Goal: Task Accomplishment & Management: Use online tool/utility

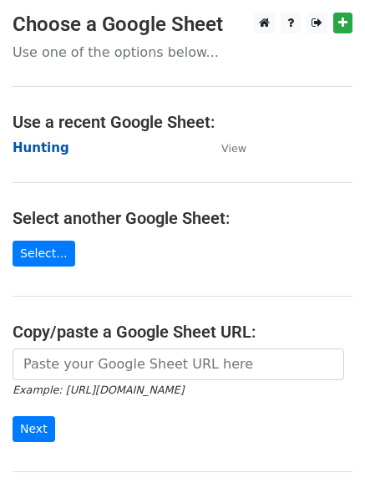
click at [44, 148] on strong "Hunting" at bounding box center [41, 147] width 57 height 15
click at [45, 152] on strong "Hunting" at bounding box center [41, 147] width 57 height 15
click at [100, 176] on main "Choose a Google Sheet Use one of the options below... Use a recent Google Sheet…" at bounding box center [182, 272] width 365 height 519
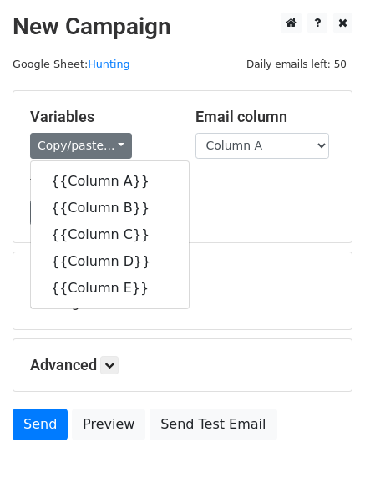
click at [243, 202] on div "Load... No templates saved Save" at bounding box center [183, 213] width 330 height 26
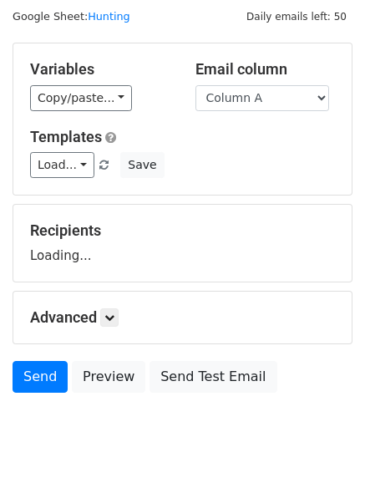
scroll to position [94, 0]
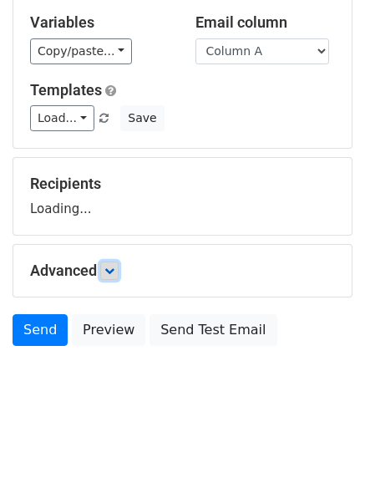
click at [108, 268] on icon at bounding box center [110, 271] width 10 height 10
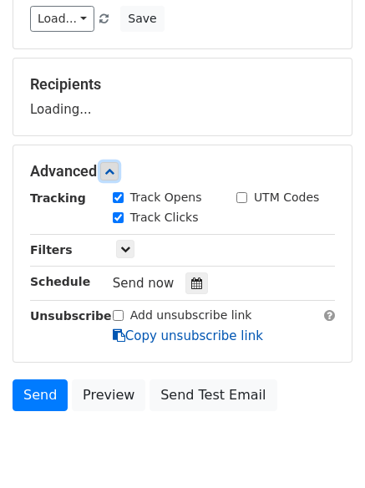
scroll to position [258, 0]
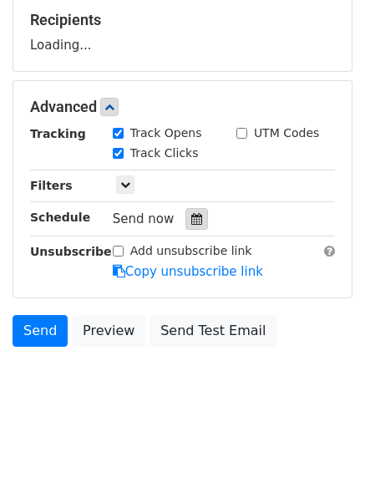
click at [187, 227] on div at bounding box center [197, 219] width 23 height 22
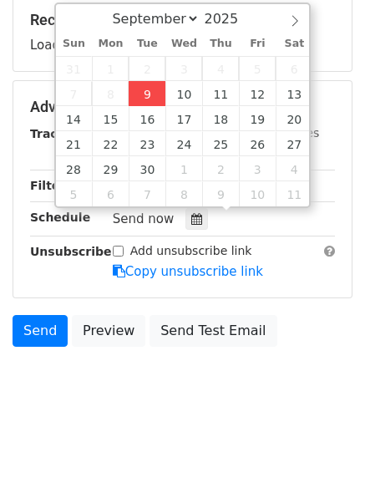
type input "2025-09-09 12:00"
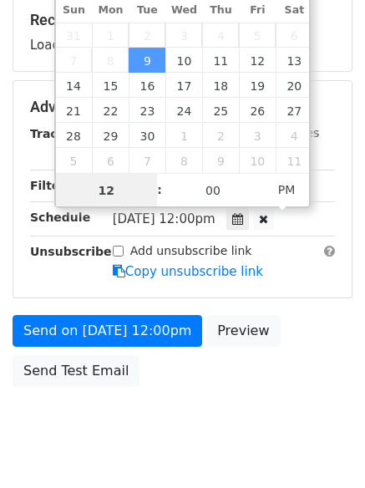
scroll to position [1, 0]
type input "4"
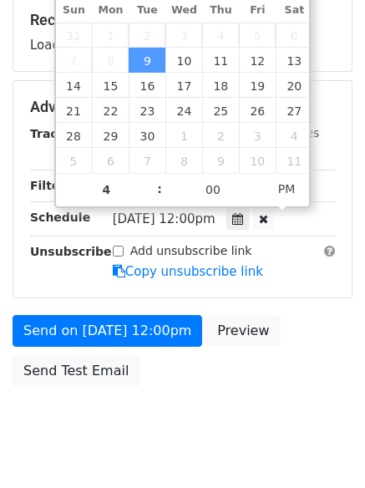
type input "2025-09-09 16:00"
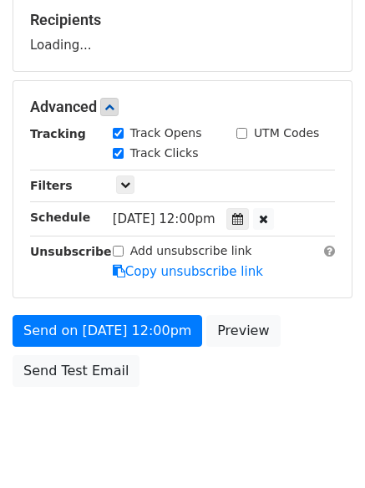
click at [184, 429] on body "New Campaign Daily emails left: 50 Google Sheet: Hunting Variables Copy/paste..…" at bounding box center [182, 108] width 365 height 708
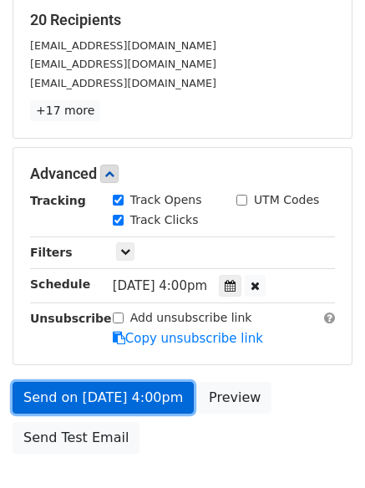
click at [101, 390] on link "Send on Sep 9 at 4:00pm" at bounding box center [103, 398] width 181 height 32
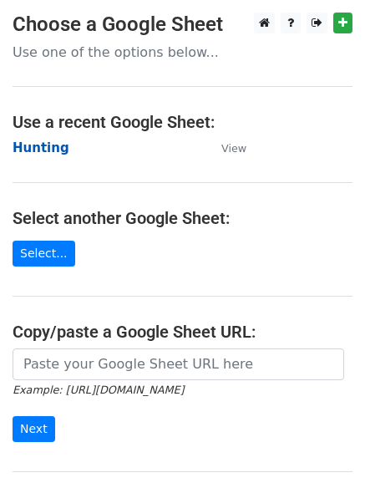
click at [43, 152] on strong "Hunting" at bounding box center [41, 147] width 57 height 15
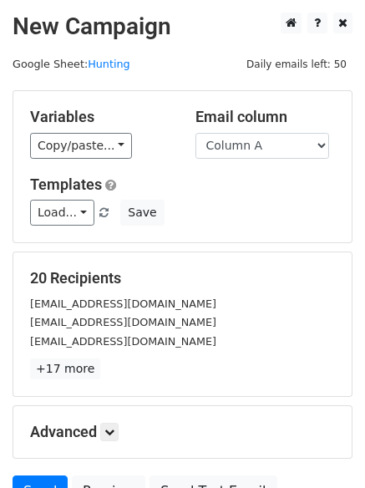
click at [246, 145] on select "Column A Column B Column C Column D Column E" at bounding box center [263, 146] width 134 height 26
click at [245, 150] on select "Column A Column B Column C Column D Column E" at bounding box center [263, 146] width 134 height 26
select select "Column B"
click at [196, 133] on select "Column A Column B Column C Column D Column E" at bounding box center [263, 146] width 134 height 26
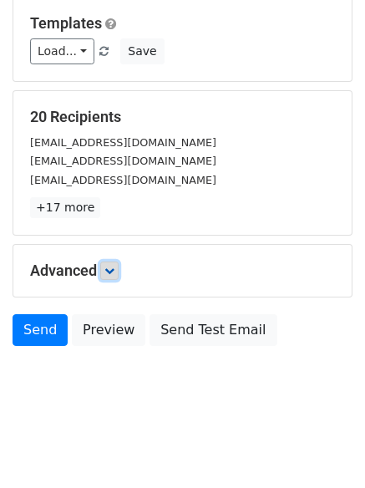
click at [111, 268] on icon at bounding box center [110, 271] width 10 height 10
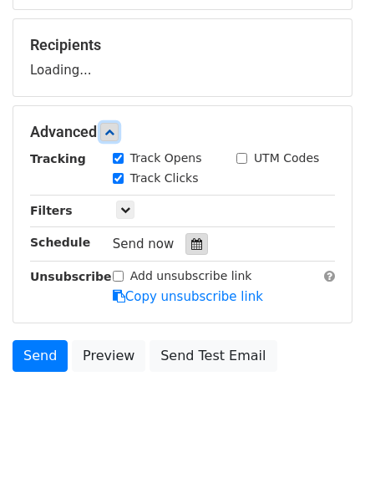
scroll to position [235, 0]
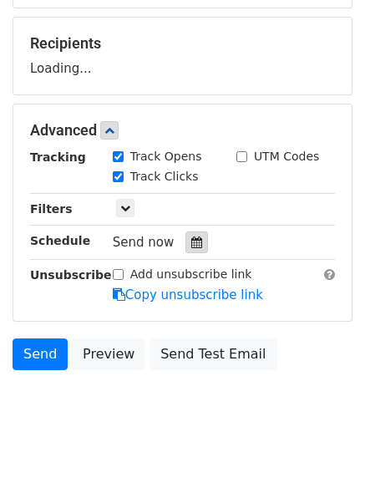
click at [191, 240] on icon at bounding box center [196, 243] width 11 height 12
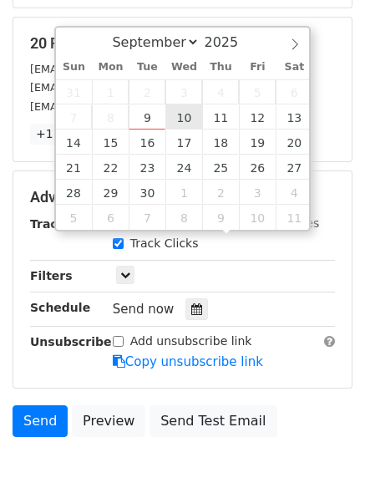
type input "2025-09-10 12:00"
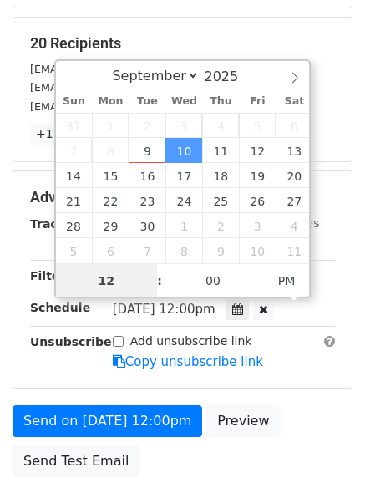
scroll to position [1, 0]
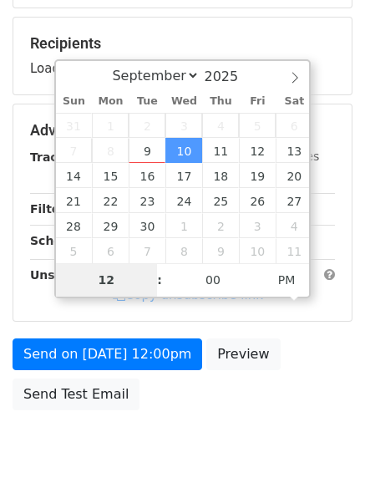
type input "5"
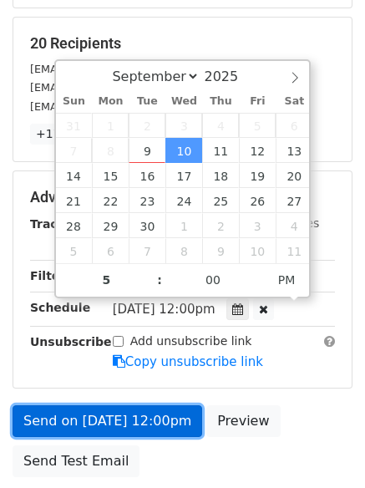
type input "2025-09-10 17:00"
click at [148, 423] on link "Send on Sep 10 at 12:00pm" at bounding box center [108, 422] width 190 height 32
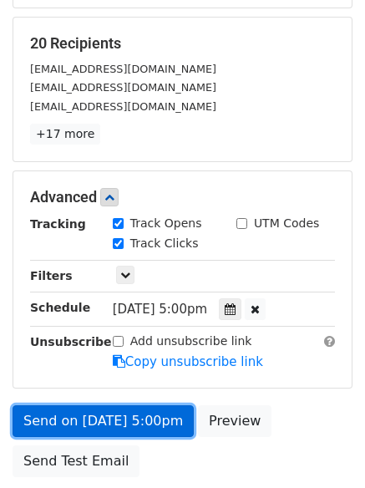
click at [151, 411] on link "Send on Sep 10 at 5:00pm" at bounding box center [103, 422] width 181 height 32
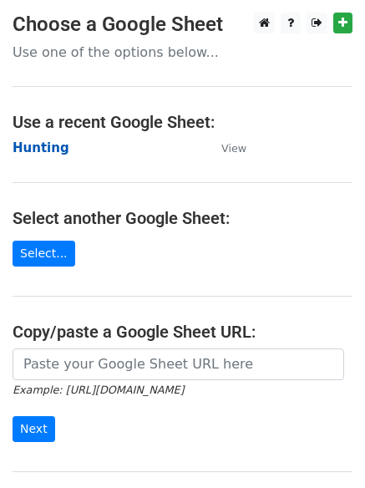
click at [34, 150] on strong "Hunting" at bounding box center [41, 147] width 57 height 15
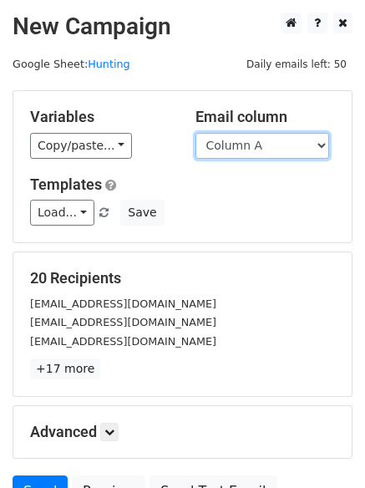
click at [258, 146] on select "Column A Column B Column C Column D Column E" at bounding box center [263, 146] width 134 height 26
select select "Column C"
click at [196, 133] on select "Column A Column B Column C Column D Column E" at bounding box center [263, 146] width 134 height 26
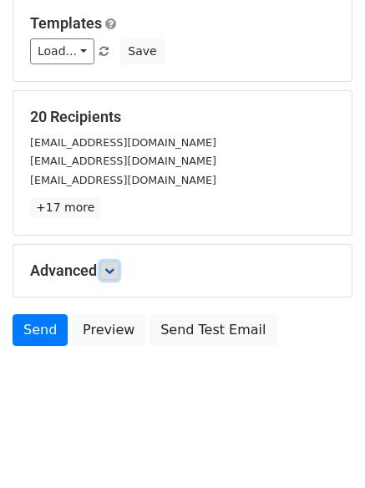
click at [119, 274] on link at bounding box center [109, 271] width 18 height 18
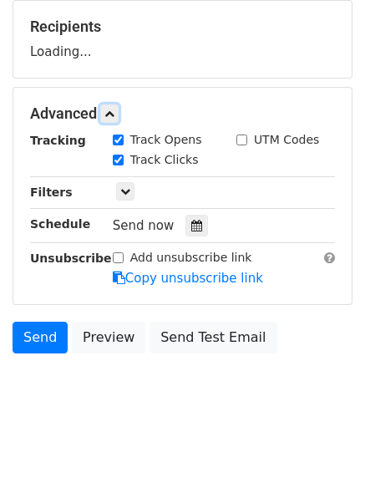
scroll to position [253, 0]
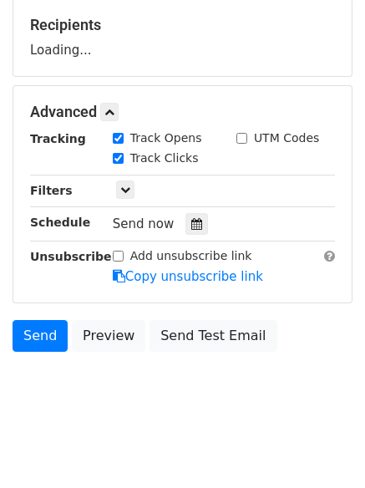
click at [191, 170] on div "Track Clicks" at bounding box center [162, 160] width 124 height 20
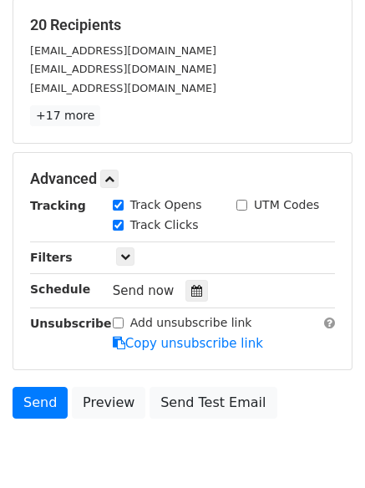
click at [188, 274] on div "Tracking Track Opens UTM Codes Track Clicks Filters Only include spreadsheet ro…" at bounding box center [182, 275] width 305 height 156
click at [186, 285] on div at bounding box center [197, 291] width 23 height 22
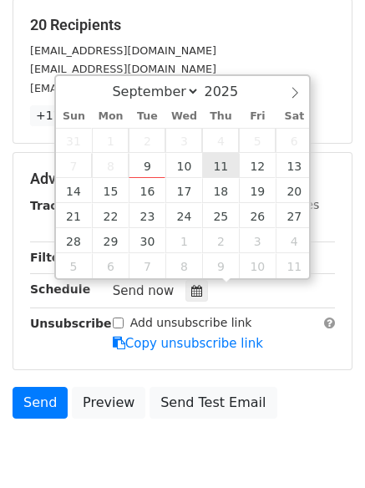
type input "2025-09-11 12:00"
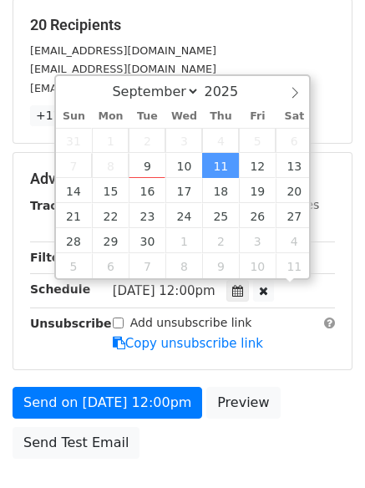
scroll to position [1, 0]
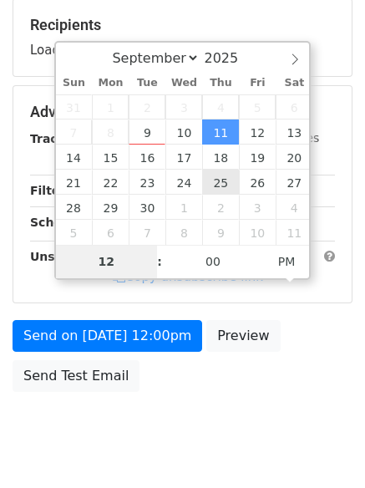
type input "6"
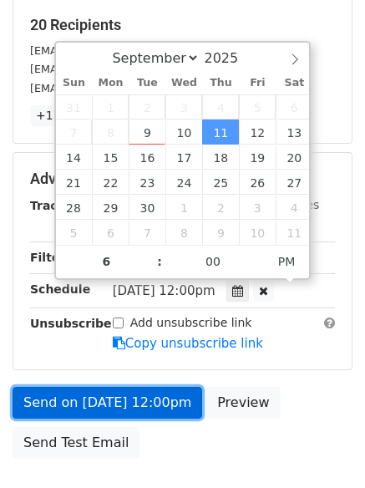
type input "2025-09-11 18:00"
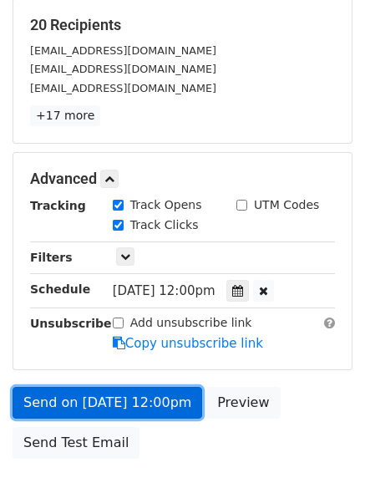
click at [135, 408] on link "Send on Sep 11 at 12:00pm" at bounding box center [108, 403] width 190 height 32
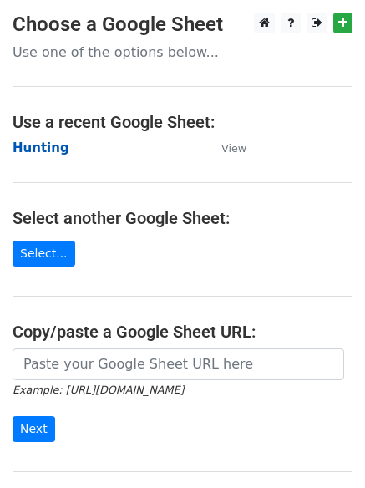
click at [34, 151] on strong "Hunting" at bounding box center [41, 147] width 57 height 15
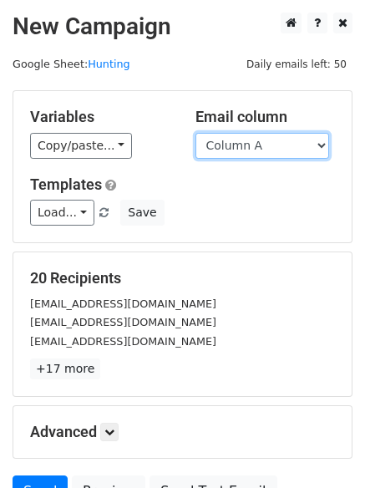
click at [257, 151] on select "Column A Column B Column C Column D Column E" at bounding box center [263, 146] width 134 height 26
select select "Column D"
click at [196, 133] on select "Column A Column B Column C Column D Column E" at bounding box center [263, 146] width 134 height 26
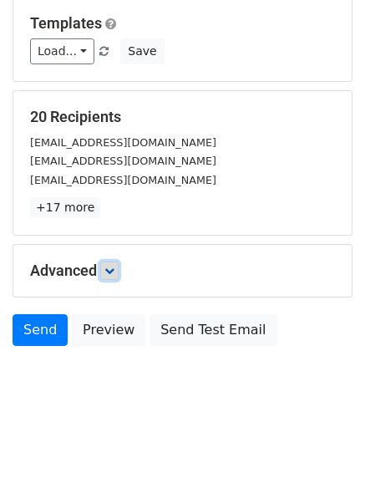
click at [111, 279] on link at bounding box center [109, 271] width 18 height 18
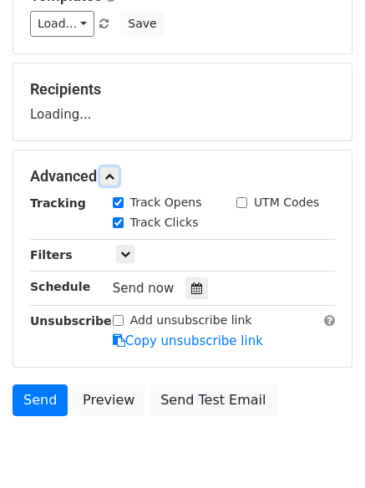
scroll to position [234, 0]
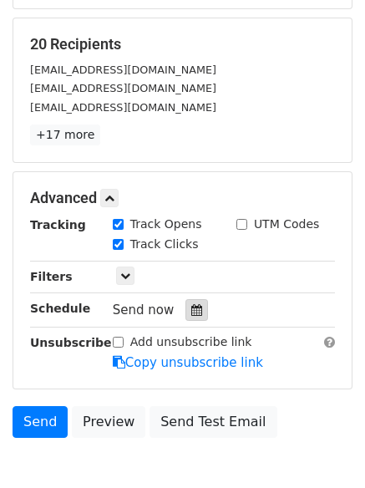
click at [190, 302] on div at bounding box center [197, 310] width 23 height 22
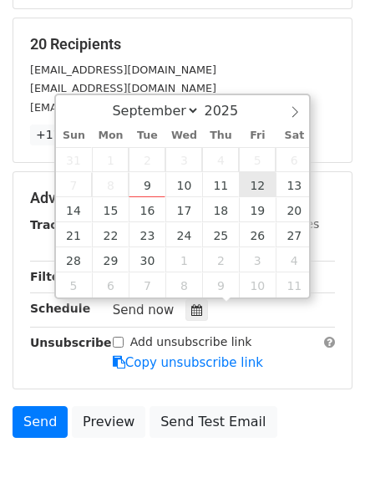
type input "[DATE] 12:00"
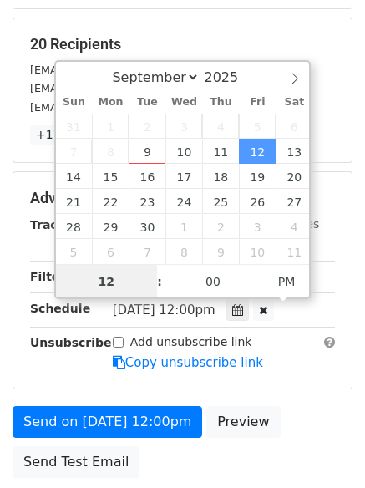
scroll to position [1, 0]
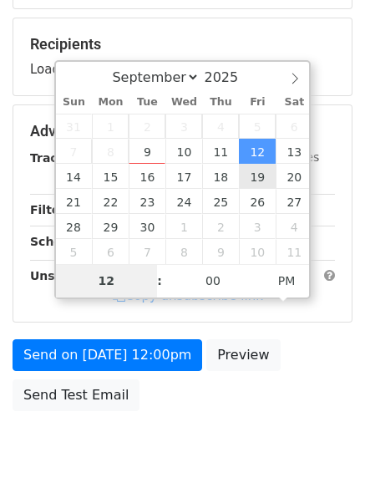
type input "7"
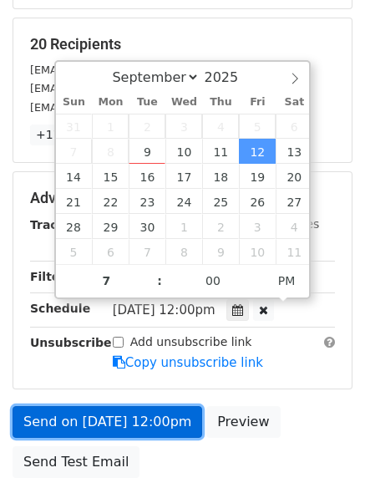
type input "[DATE] 19:00"
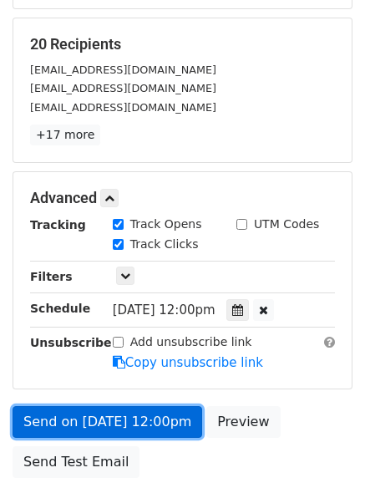
click at [146, 426] on link "Send on [DATE] 12:00pm" at bounding box center [108, 422] width 190 height 32
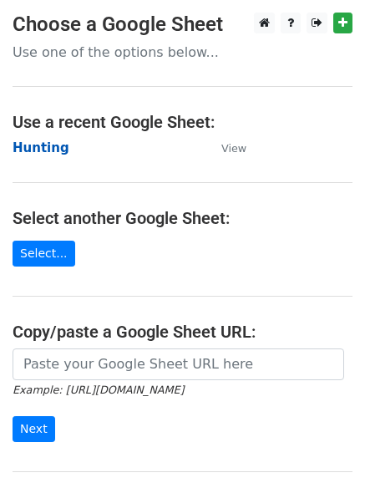
click at [30, 153] on strong "Hunting" at bounding box center [41, 147] width 57 height 15
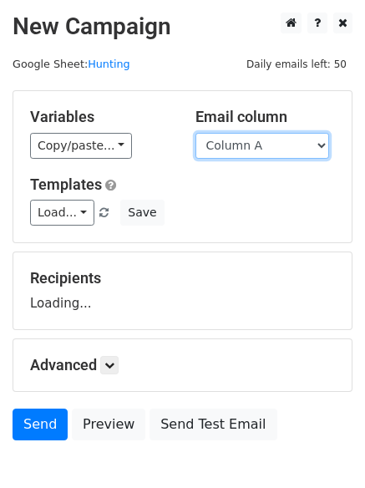
click at [266, 152] on select "Column A Column B Column C Column D Column E" at bounding box center [263, 146] width 134 height 26
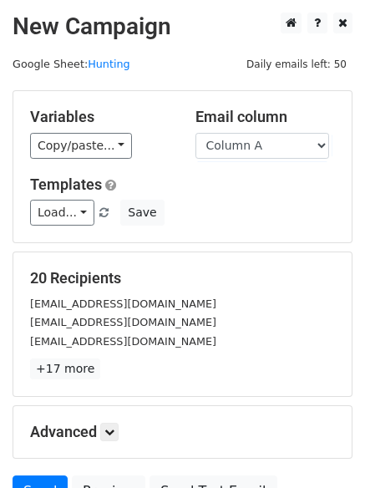
click at [249, 161] on div "Variables Copy/paste... {{Column A}} {{Column B}} {{Column C}} {{Column D}} {{C…" at bounding box center [182, 166] width 339 height 151
click at [255, 152] on select "Column A Column B Column C Column D Column E" at bounding box center [263, 146] width 134 height 26
select select "Column E"
click at [196, 133] on select "Column A Column B Column C Column D Column E" at bounding box center [263, 146] width 134 height 26
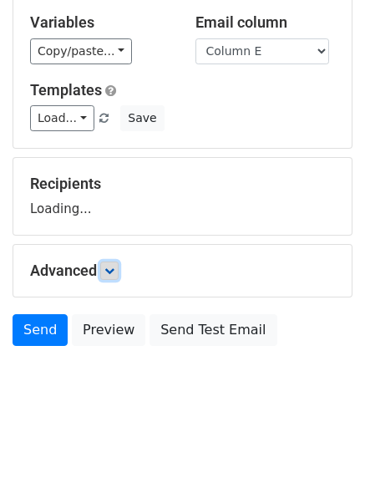
click at [110, 268] on icon at bounding box center [110, 271] width 10 height 10
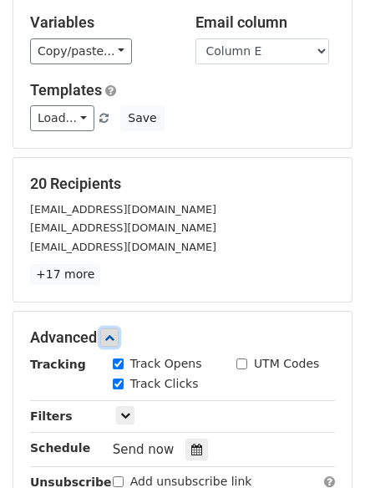
scroll to position [325, 0]
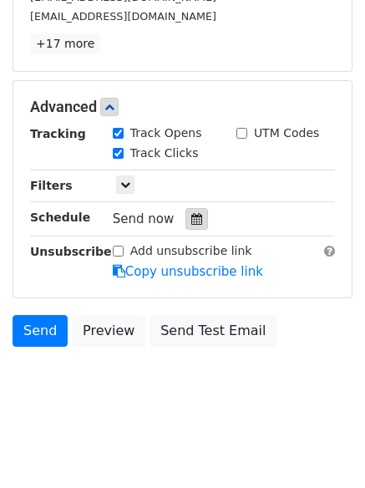
click at [192, 222] on icon at bounding box center [196, 219] width 11 height 12
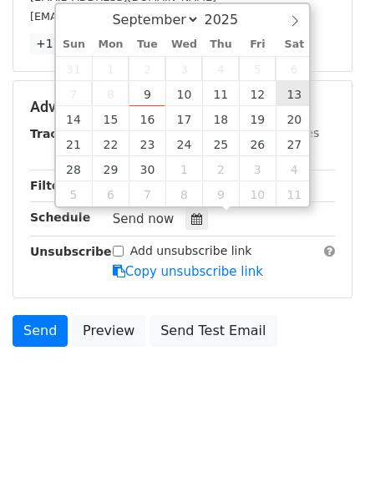
type input "2025-09-13 12:00"
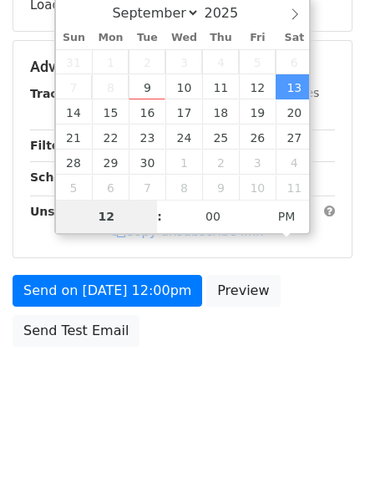
type input "8"
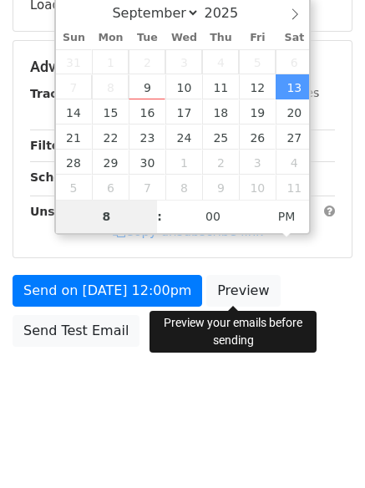
scroll to position [325, 0]
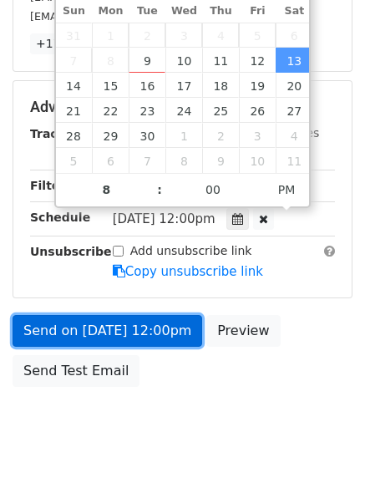
type input "2025-09-13 20:00"
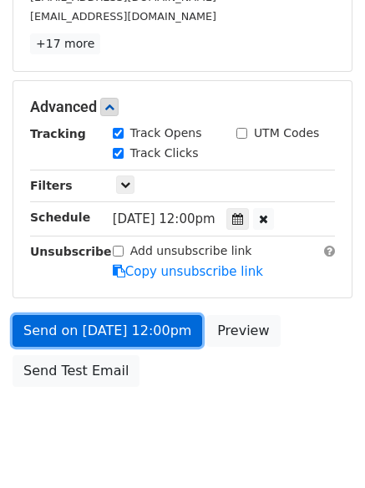
click at [110, 329] on link "Send on Sep 13 at 12:00pm" at bounding box center [108, 331] width 190 height 32
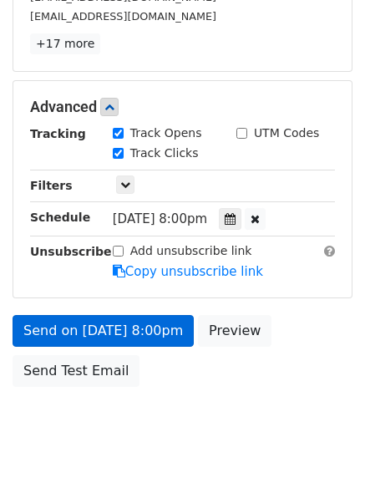
scroll to position [299, 0]
